Goal: Task Accomplishment & Management: Use online tool/utility

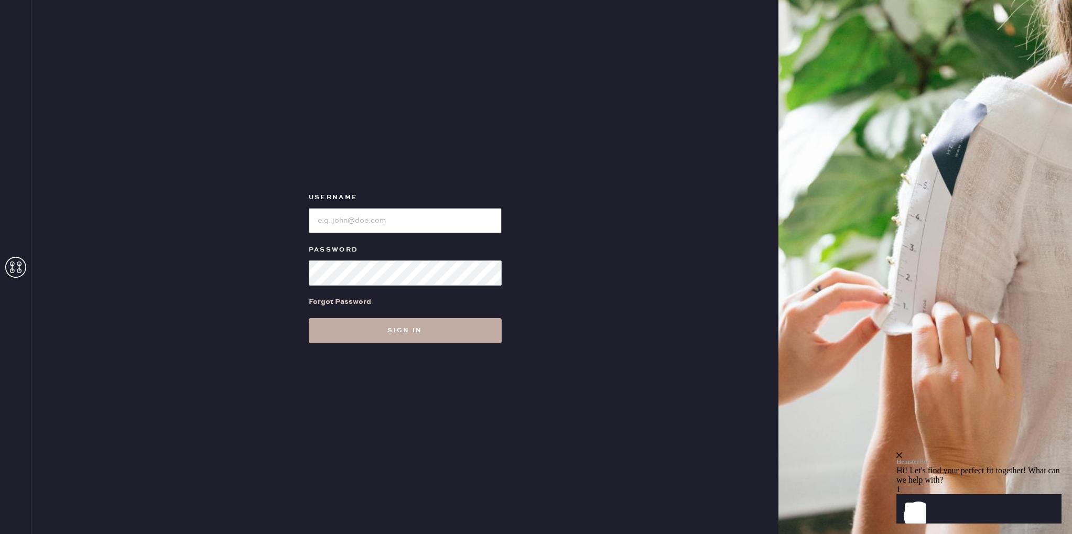
type input "reformationsantamonica"
click at [404, 327] on button "Sign in" at bounding box center [405, 330] width 193 height 25
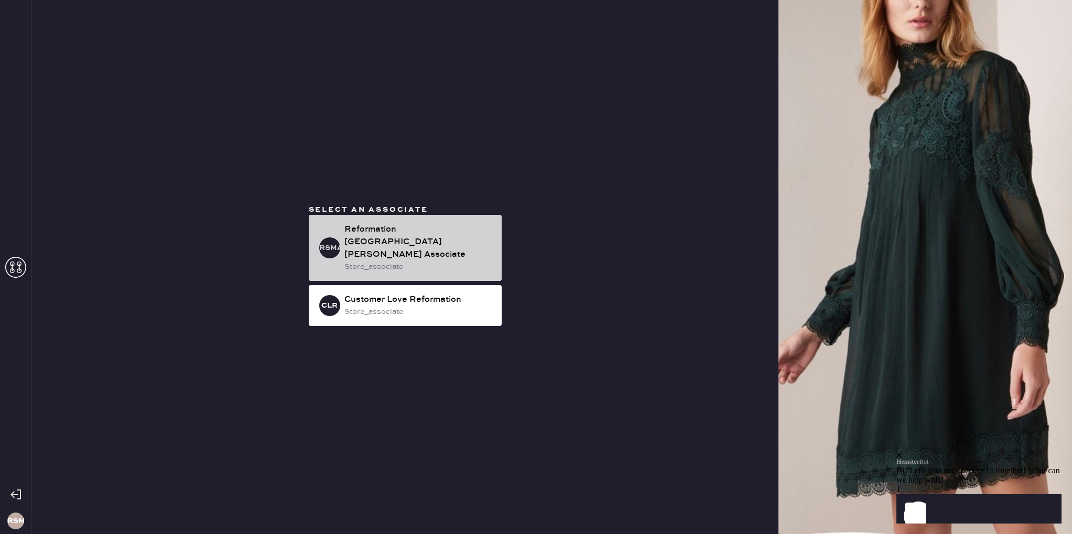
click at [398, 253] on div "Reformation [GEOGRAPHIC_DATA][PERSON_NAME] Associate" at bounding box center [419, 242] width 149 height 38
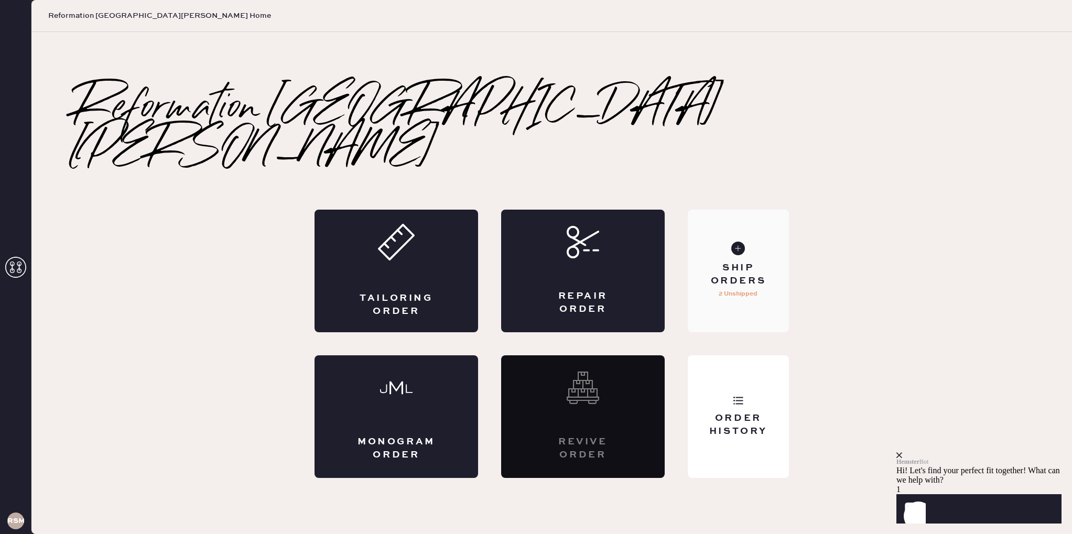
click at [758, 262] on div "Ship Orders" at bounding box center [738, 275] width 84 height 26
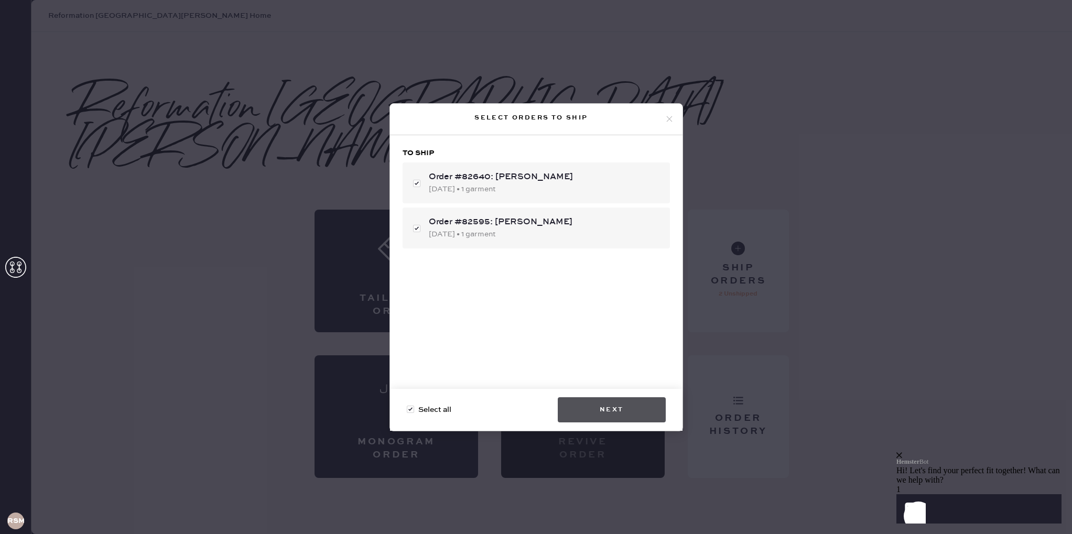
click at [617, 409] on button "Next" at bounding box center [612, 410] width 108 height 25
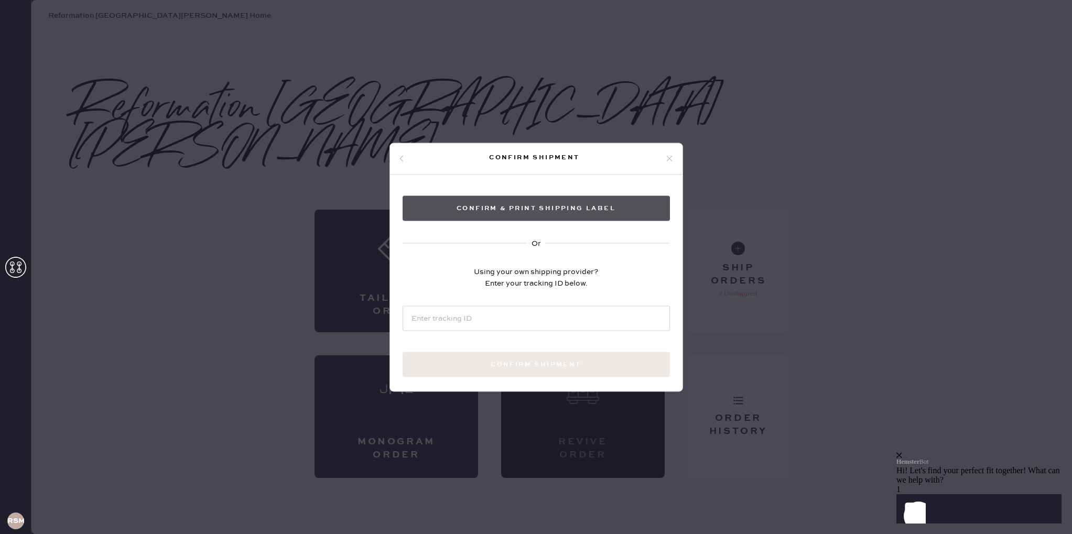
click at [526, 209] on button "Confirm & Print shipping label" at bounding box center [536, 208] width 267 height 25
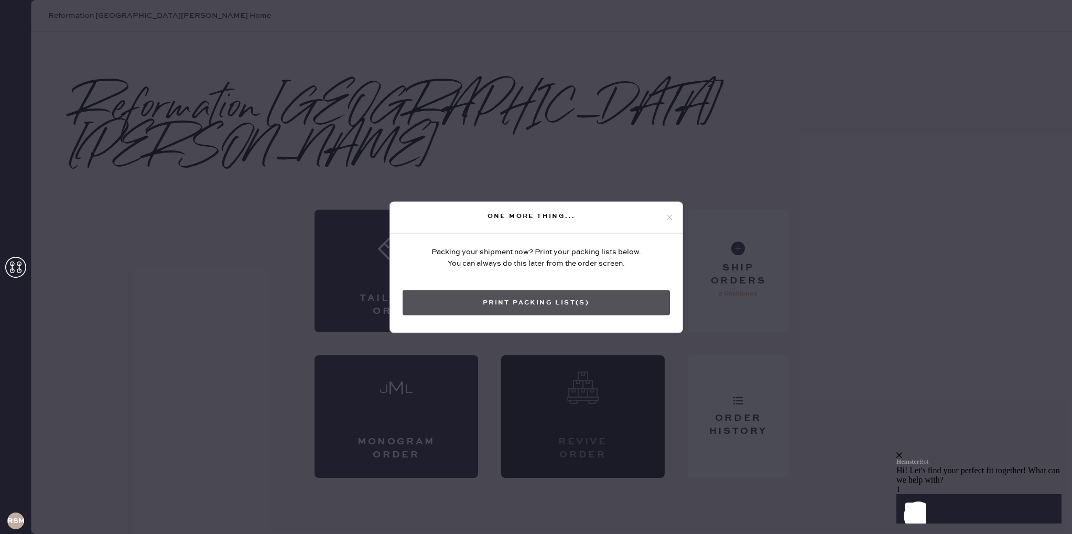
click at [542, 303] on button "Print Packing List(s)" at bounding box center [536, 302] width 267 height 25
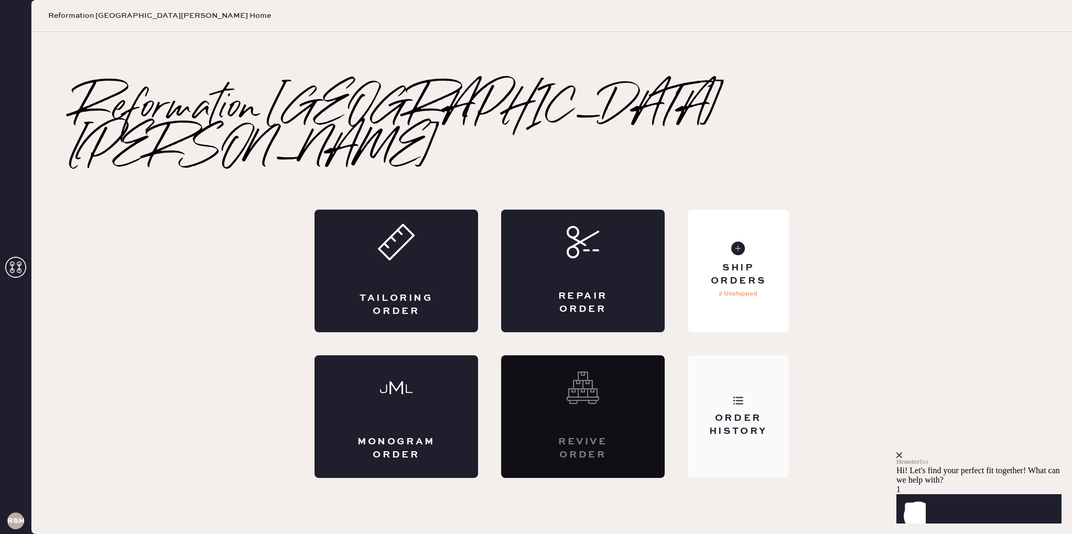
click at [721, 384] on div "Order History" at bounding box center [738, 417] width 101 height 123
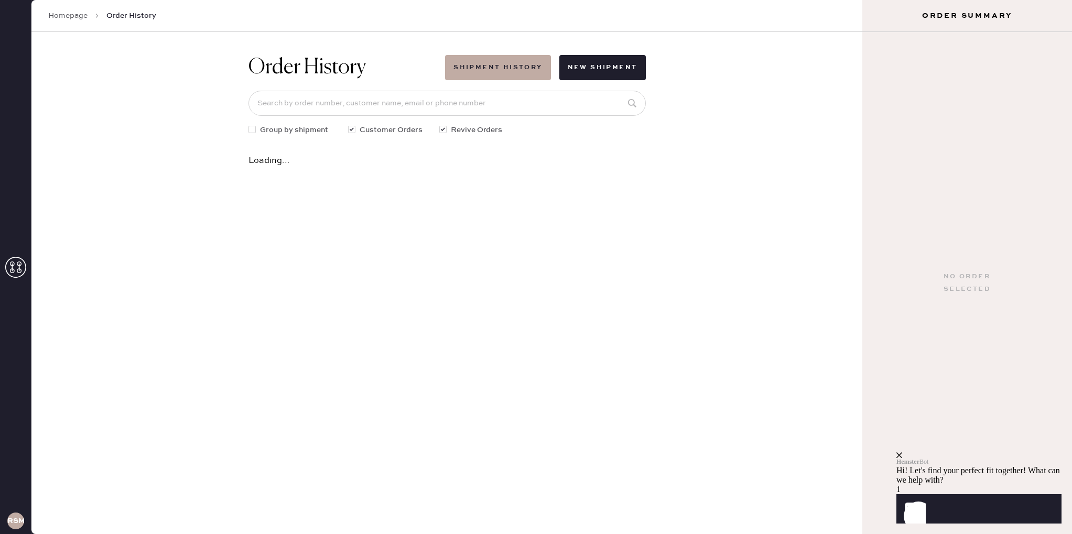
drag, startPoint x: 492, startPoint y: 69, endPoint x: 508, endPoint y: 88, distance: 25.3
click at [492, 69] on button "Shipment History" at bounding box center [497, 67] width 105 height 25
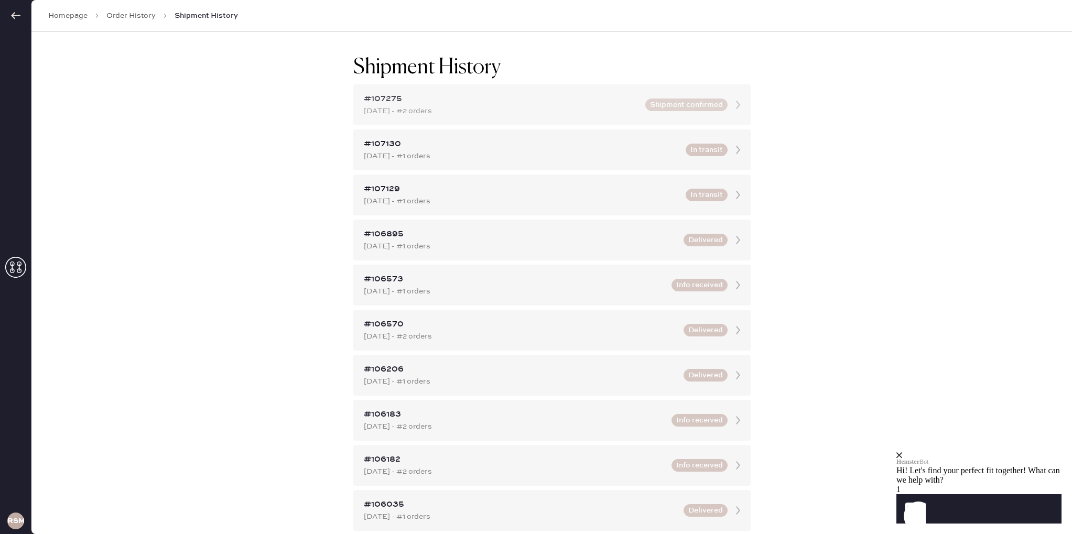
click at [563, 106] on div "[DATE] - #2 orders" at bounding box center [501, 111] width 275 height 12
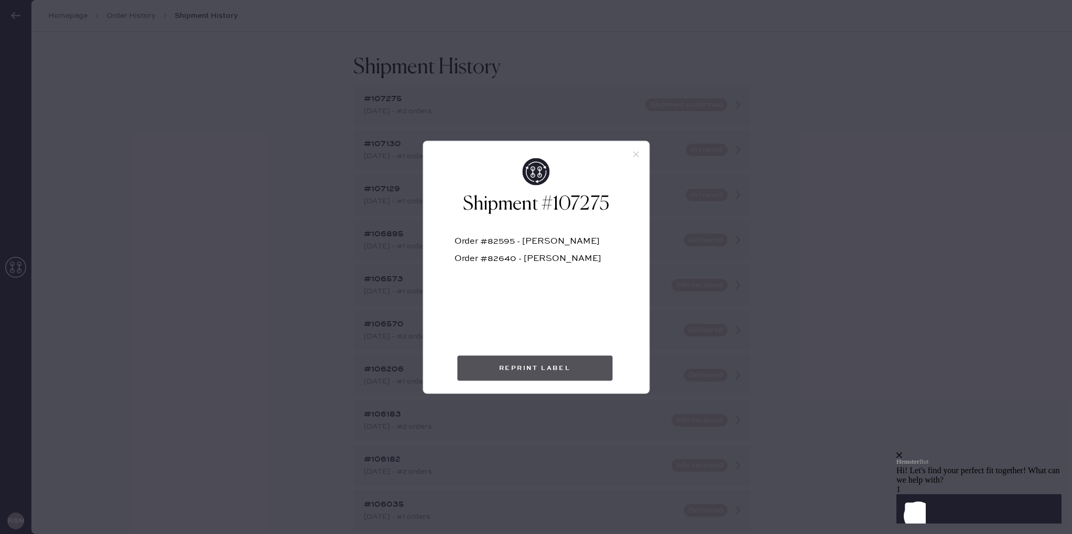
click at [528, 362] on button "Reprint Label" at bounding box center [534, 368] width 155 height 25
